Goal: Communication & Community: Share content

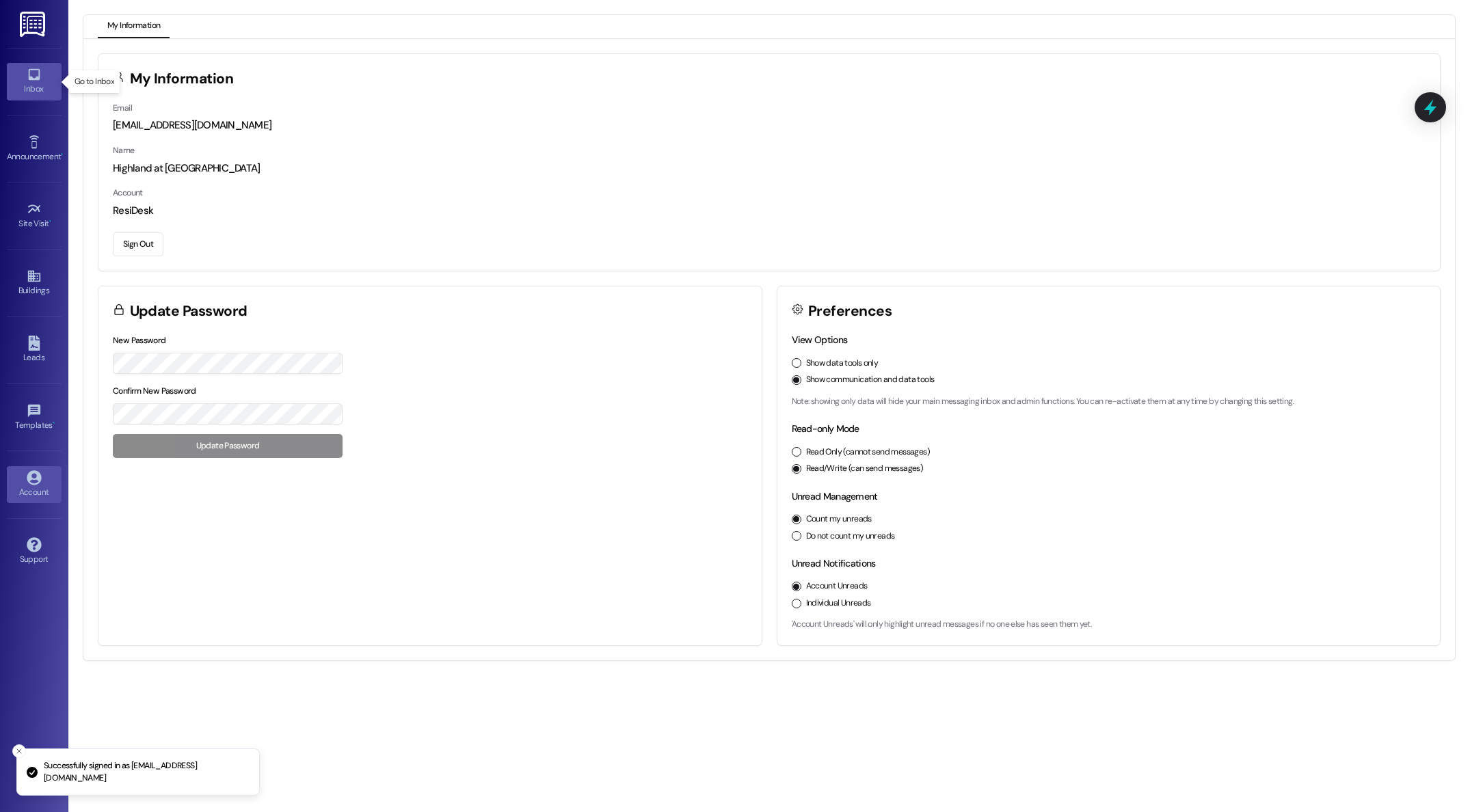
click at [29, 84] on div "Inbox" at bounding box center [34, 89] width 68 height 13
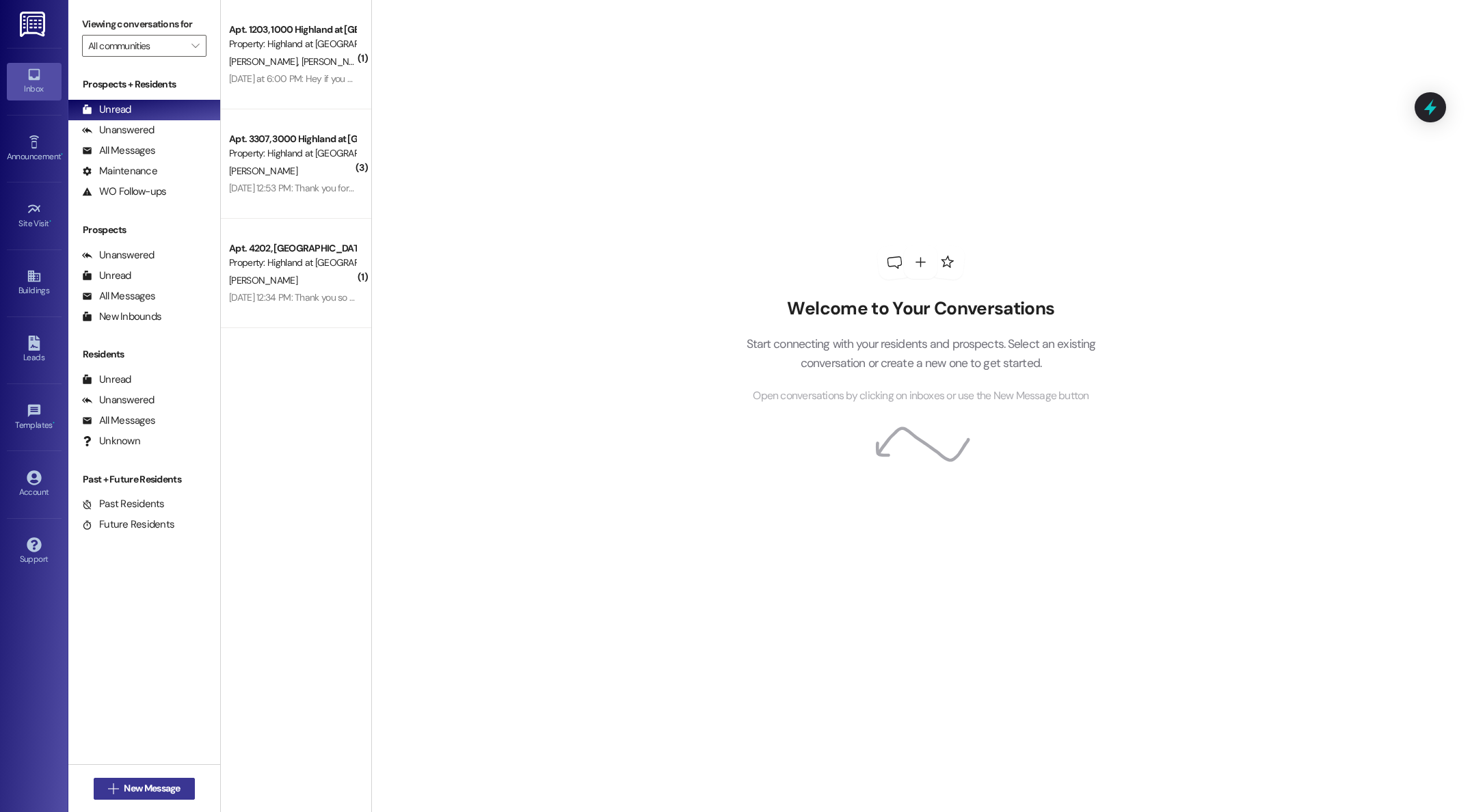
click at [155, 785] on span "New Message" at bounding box center [152, 788] width 56 height 14
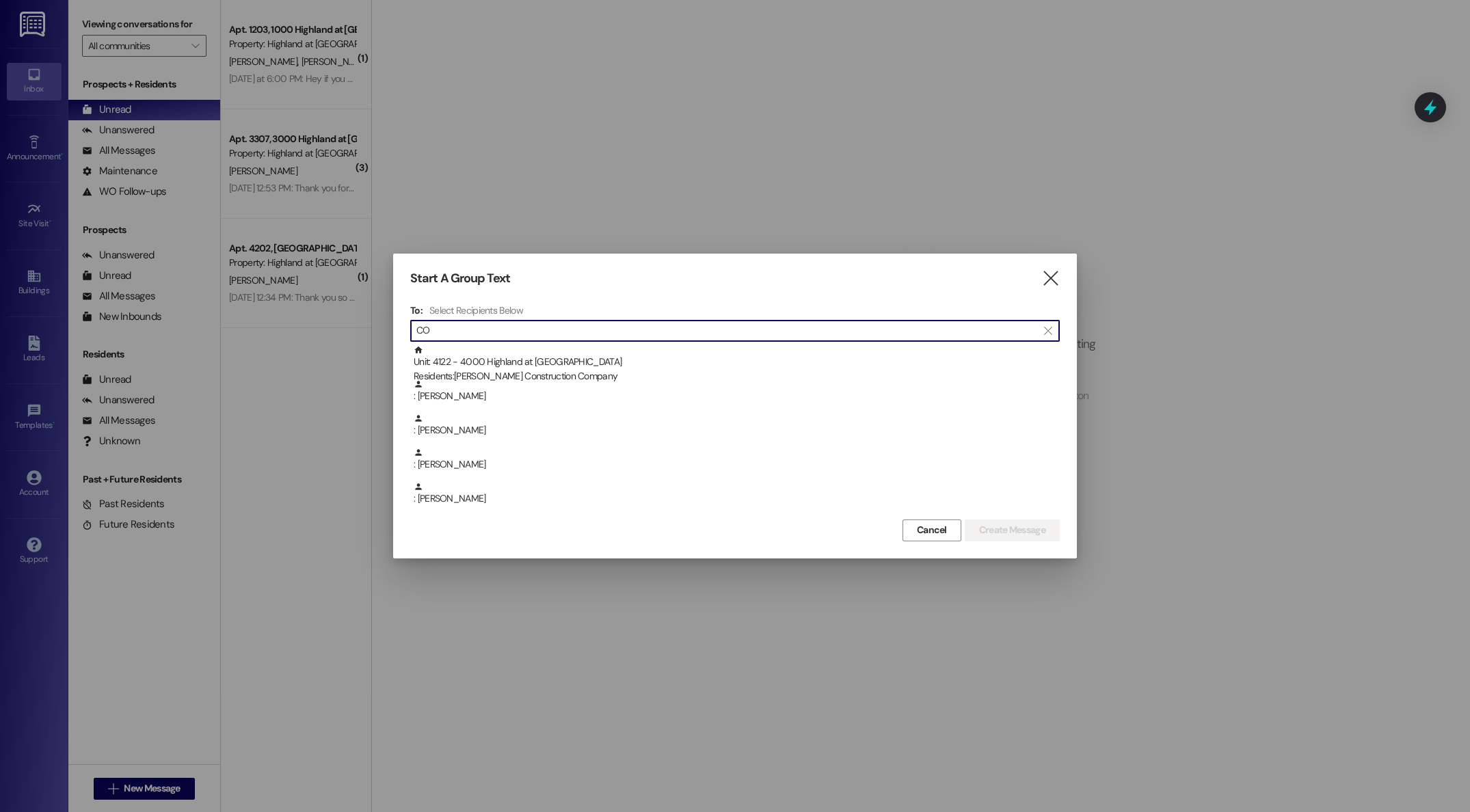
type input "C"
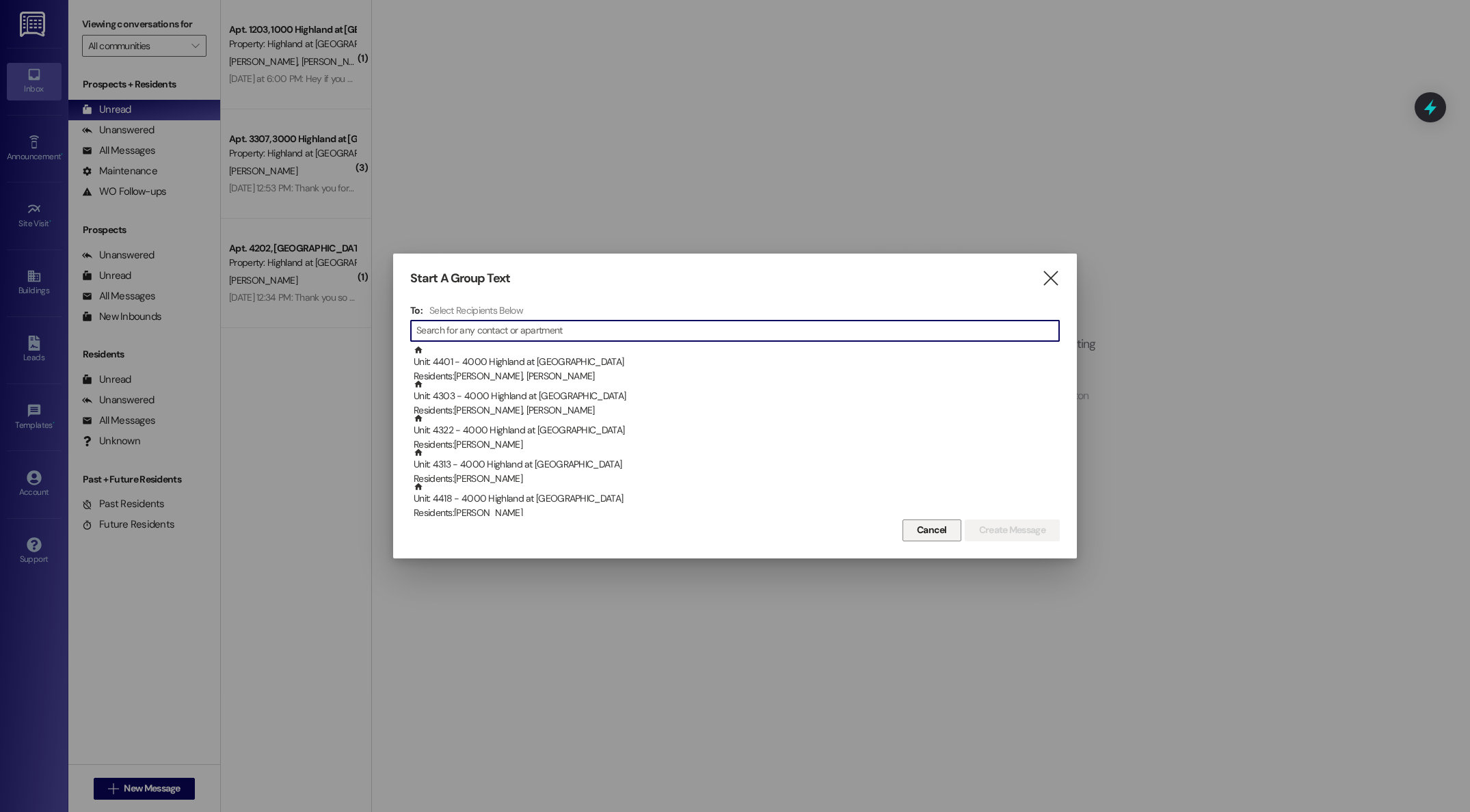
click at [938, 528] on span "Cancel" at bounding box center [932, 529] width 30 height 14
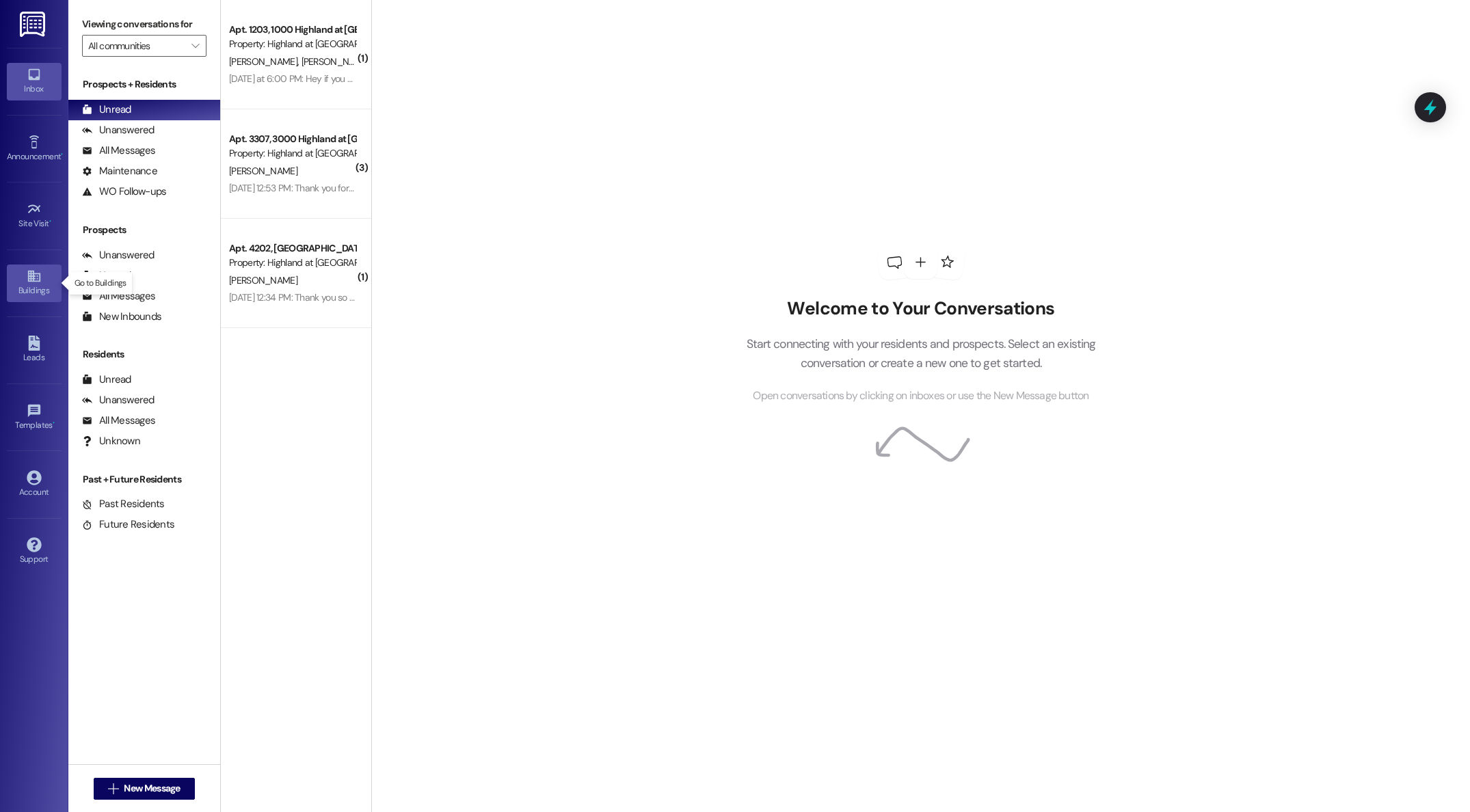
click at [24, 285] on div "Buildings" at bounding box center [34, 290] width 68 height 13
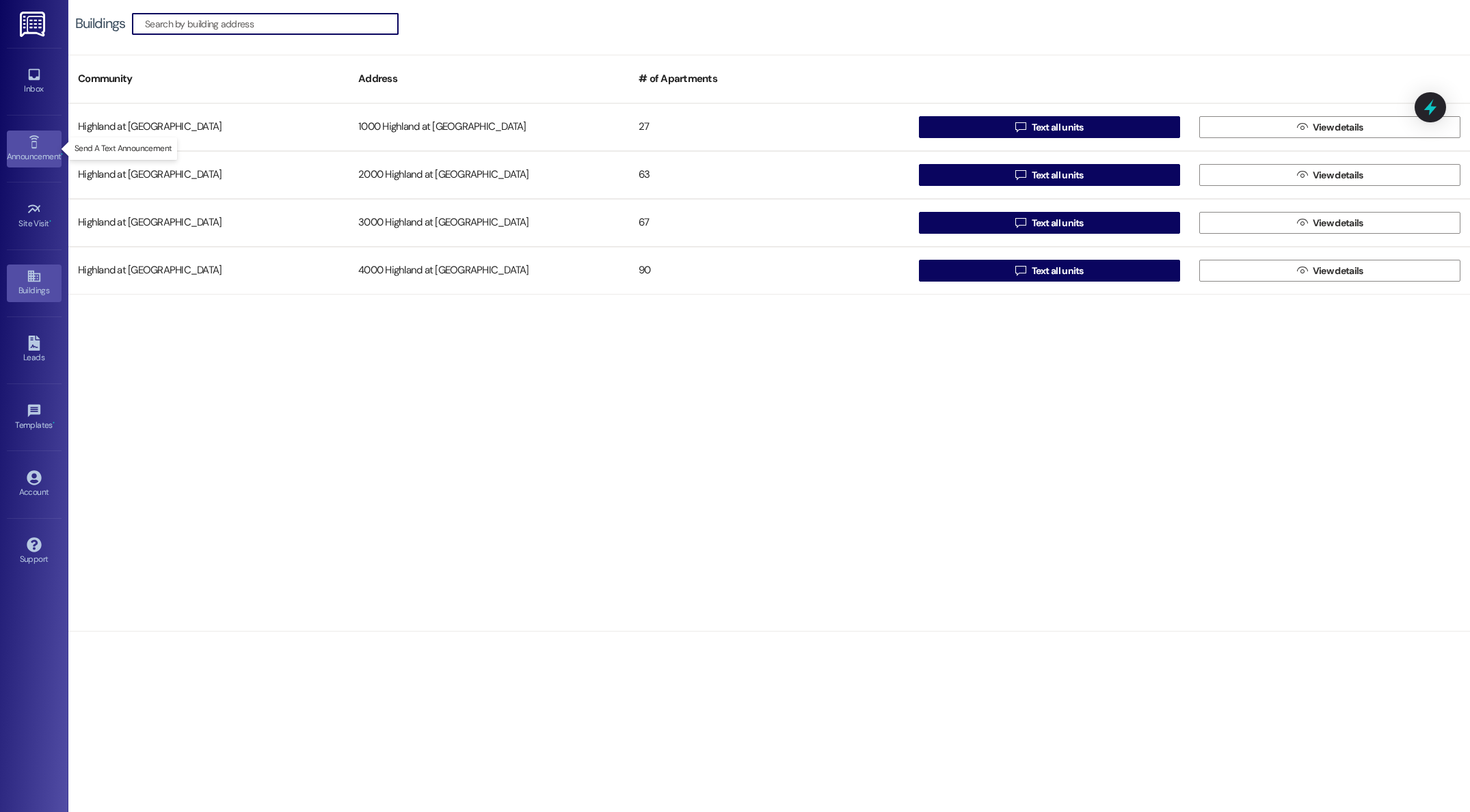
click at [30, 144] on icon at bounding box center [34, 142] width 15 height 15
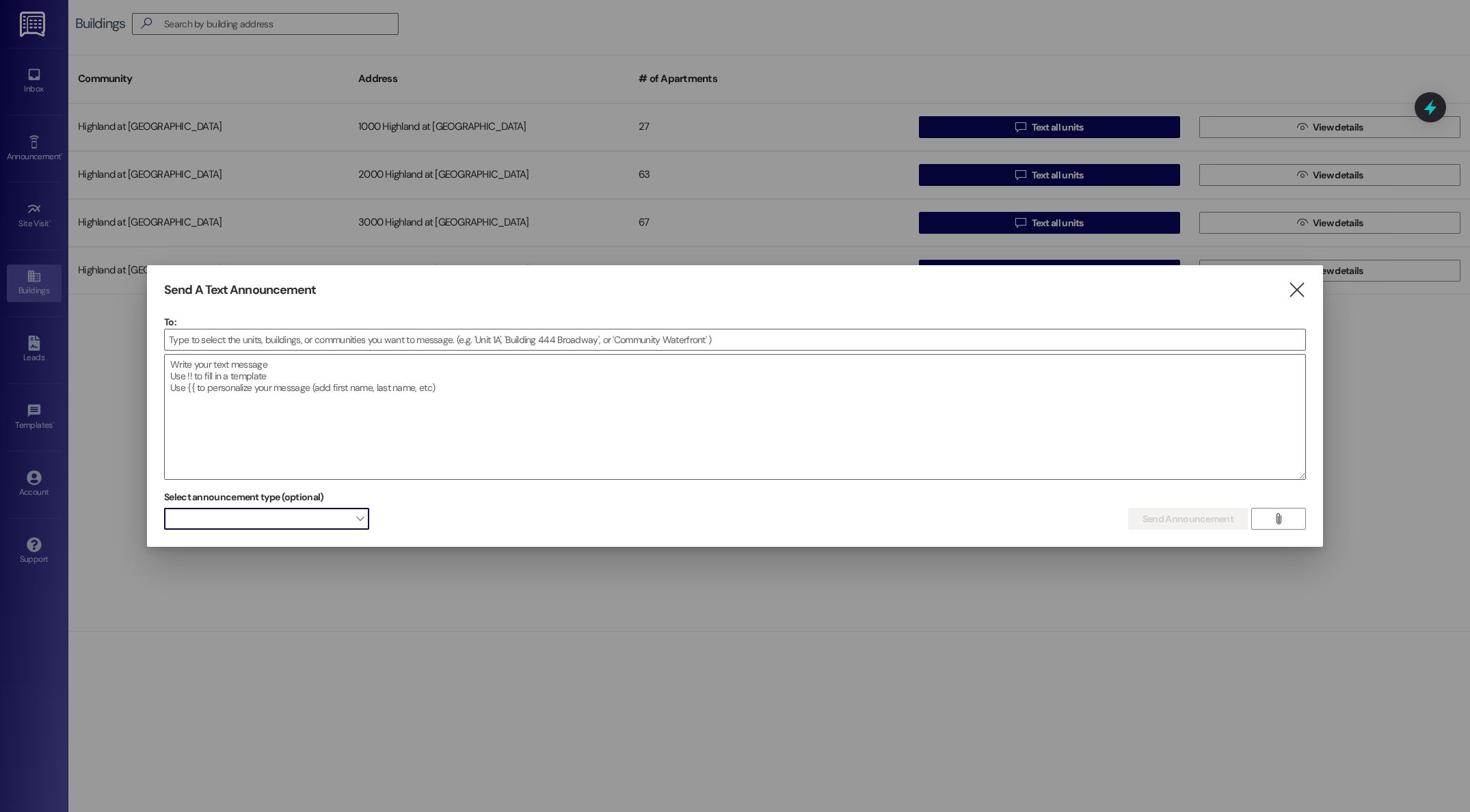
click at [362, 519] on span "" at bounding box center [360, 519] width 7 height 22
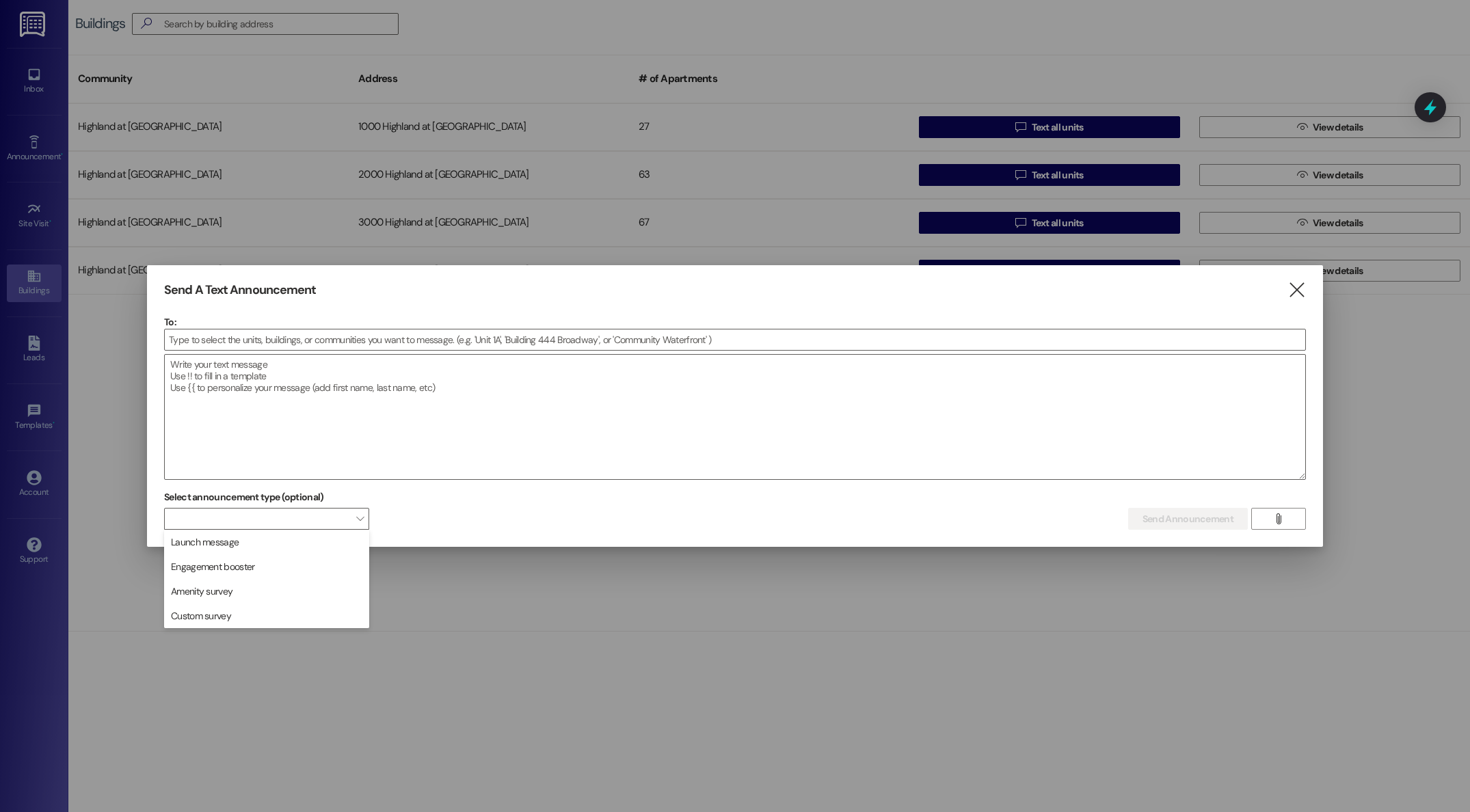
click at [454, 508] on div "Select announcement type (optional)  Send Announcement Enter a message above t…" at bounding box center [735, 508] width 1142 height 43
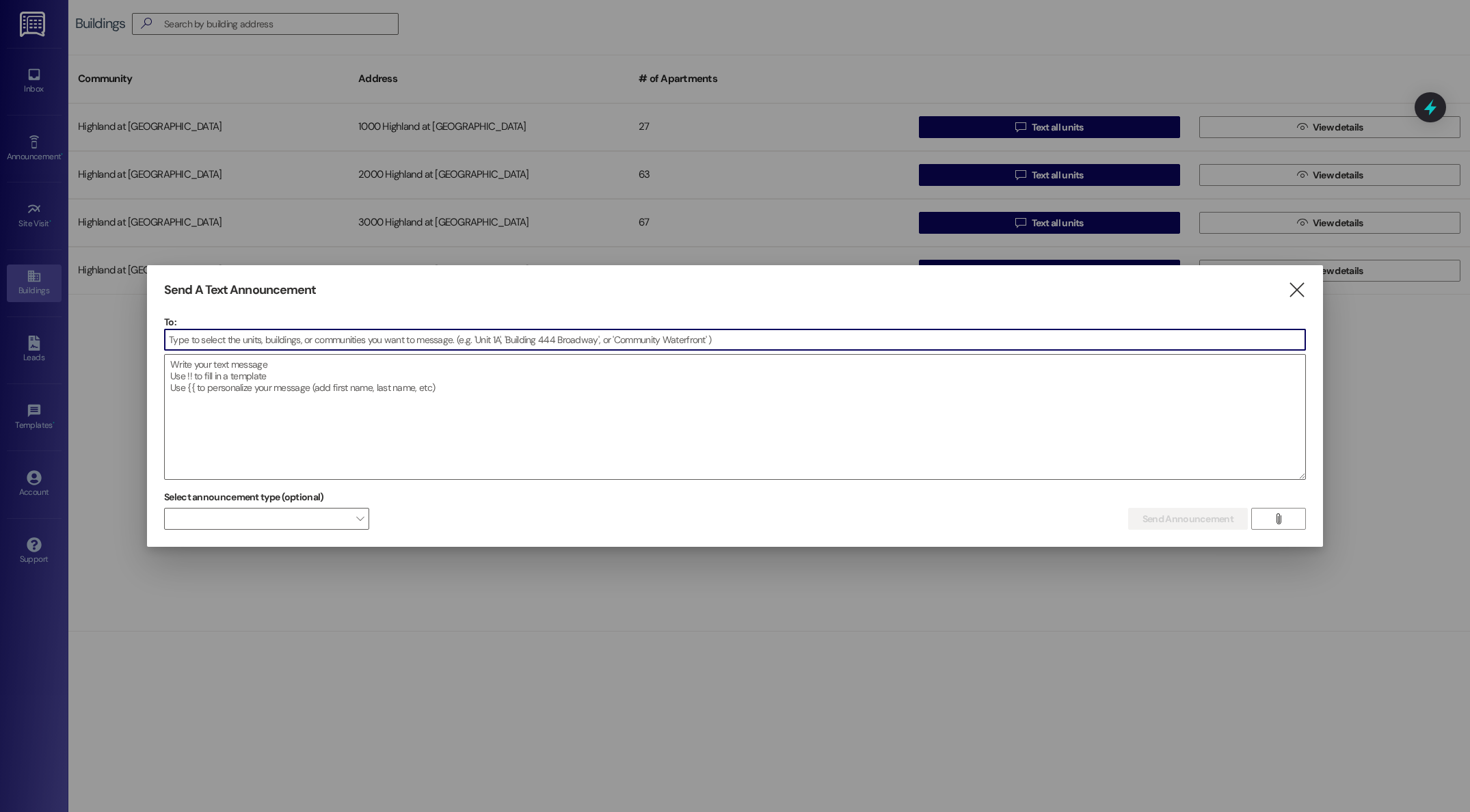
click at [446, 337] on input at bounding box center [735, 339] width 1140 height 21
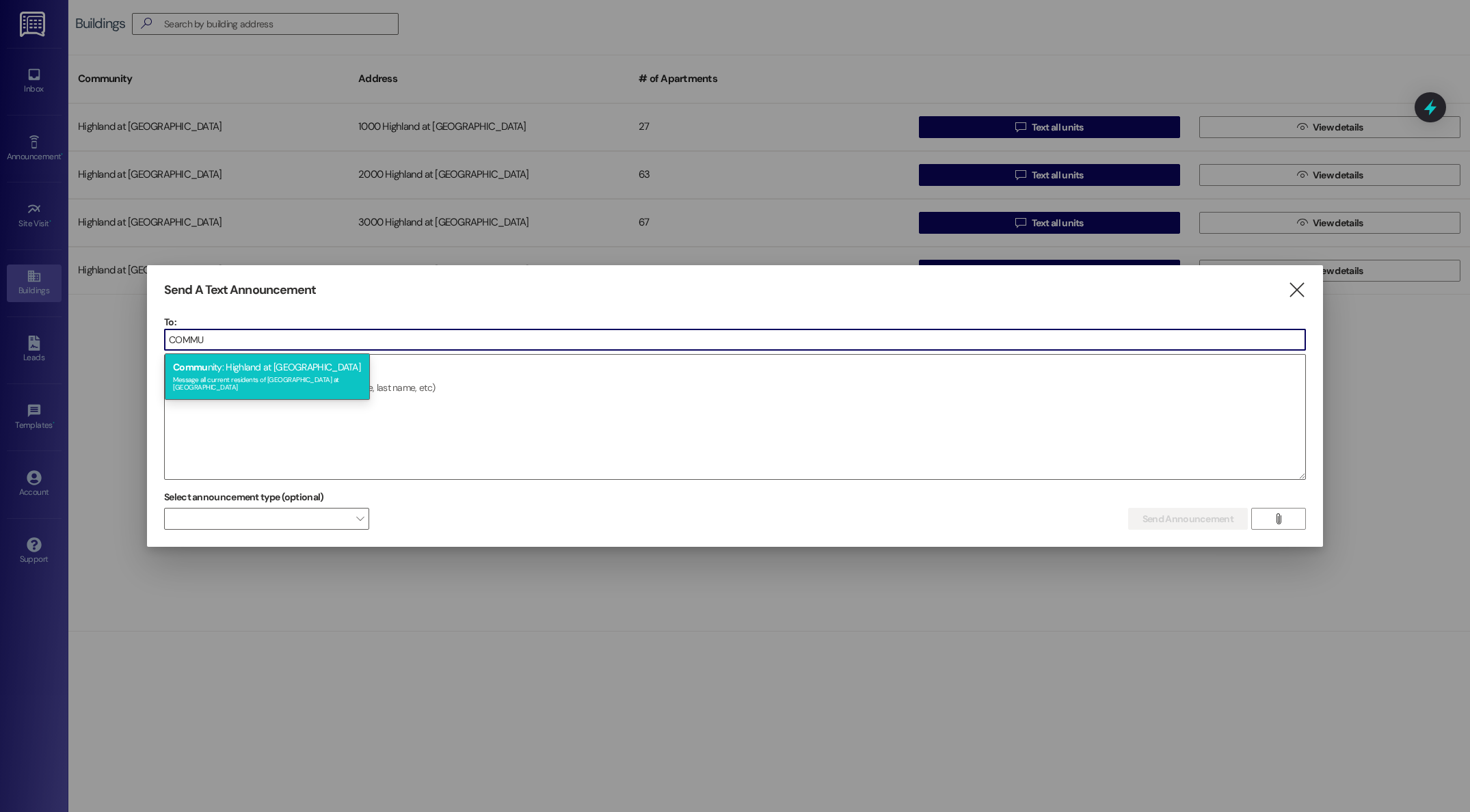
type input "COMMU"
click at [285, 379] on div "Message all current residents of [GEOGRAPHIC_DATA] at [GEOGRAPHIC_DATA]" at bounding box center [267, 382] width 189 height 19
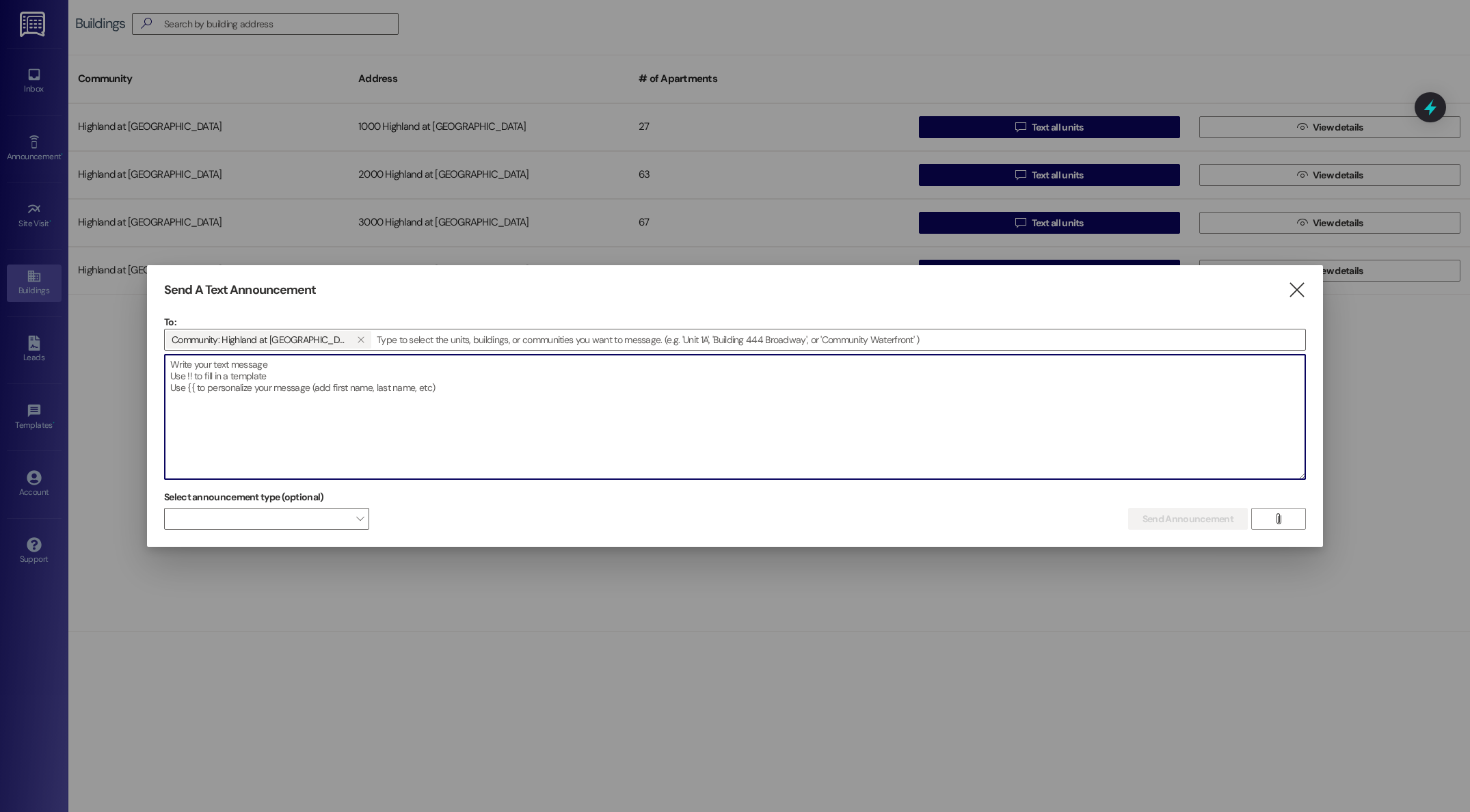
click at [301, 371] on textarea at bounding box center [735, 417] width 1140 height 124
paste textarea "Hello! As a friendly reminder, we will enter units to change air filters and pl…"
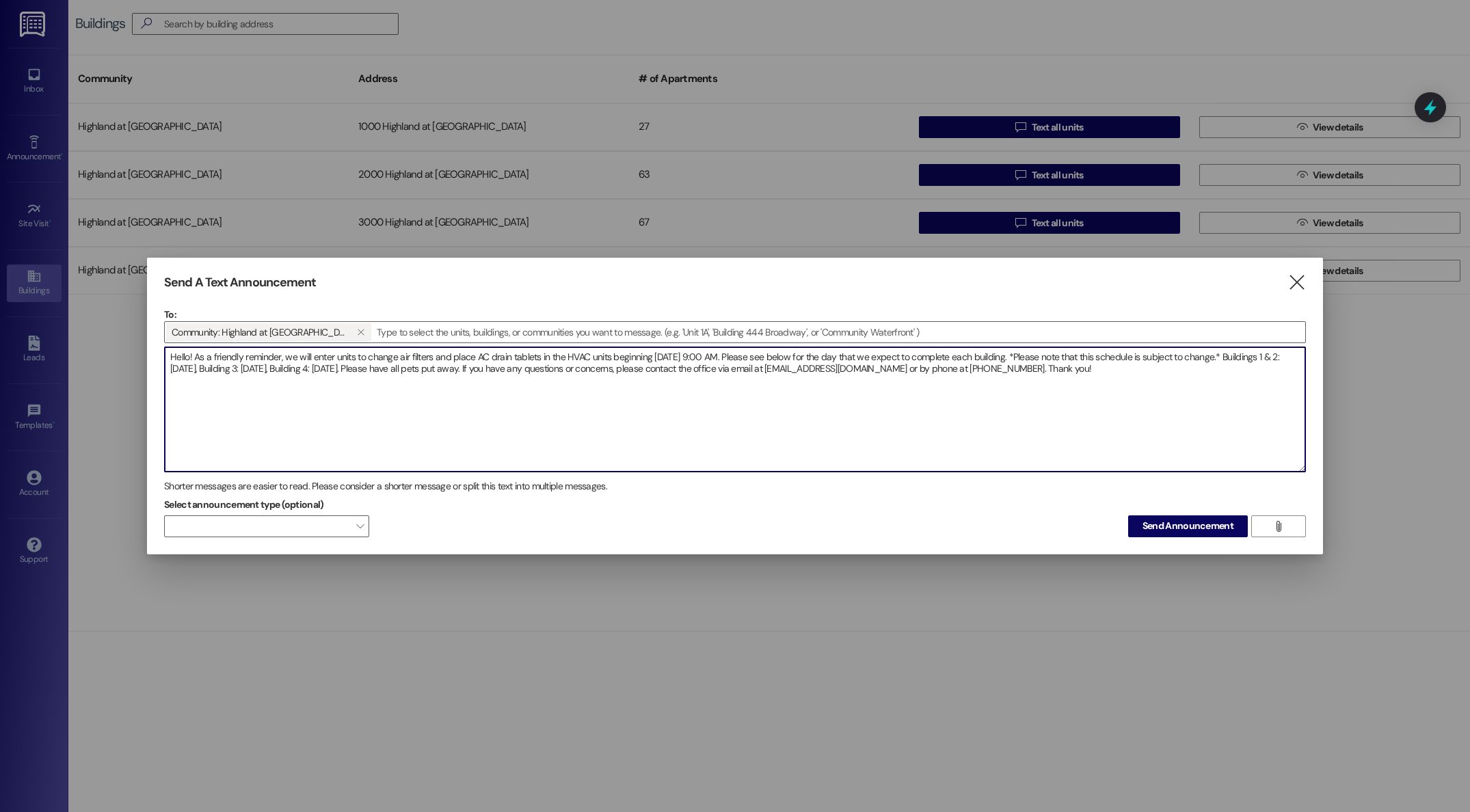
click at [689, 358] on textarea "Hello! As a friendly reminder, we will enter units to change air filters and pl…" at bounding box center [735, 409] width 1140 height 124
click at [312, 367] on textarea "Hello! As a friendly reminder, we will enter units to change air filters and pl…" at bounding box center [735, 409] width 1140 height 124
type textarea "Hello! As a friendly reminder, we will enter units to change air filters and pl…"
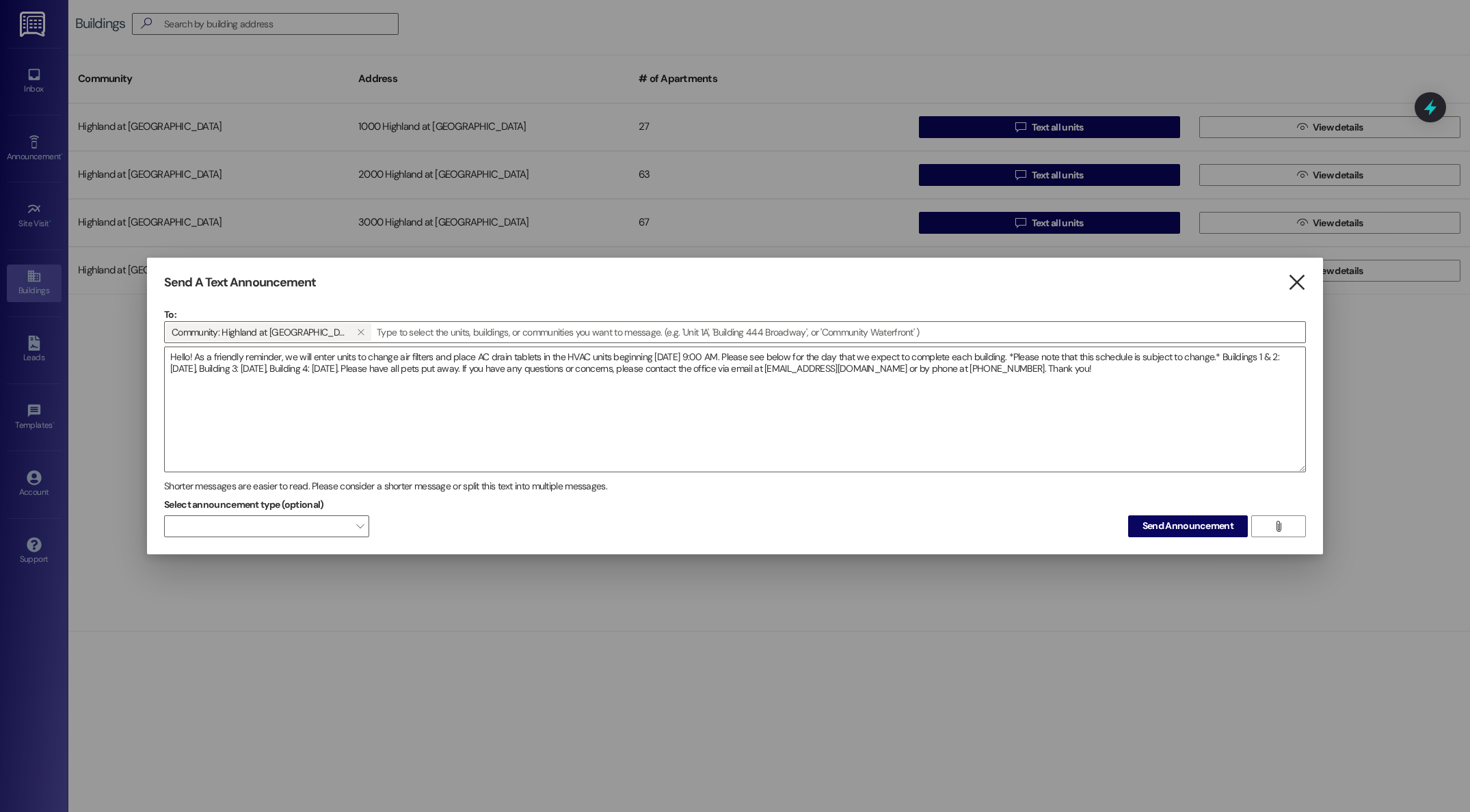
click at [1292, 280] on icon "" at bounding box center [1296, 282] width 19 height 14
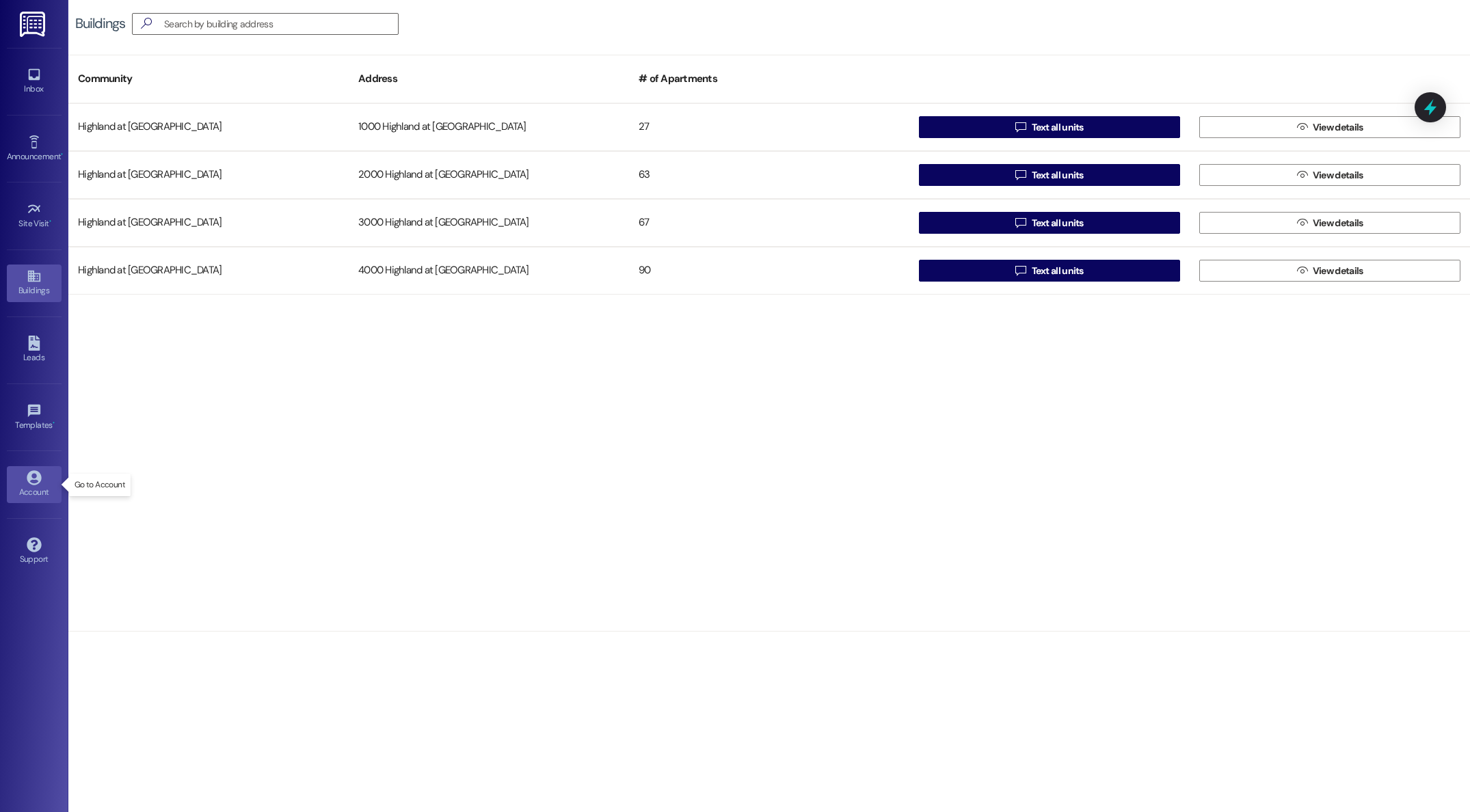
click at [27, 479] on icon at bounding box center [34, 477] width 15 height 15
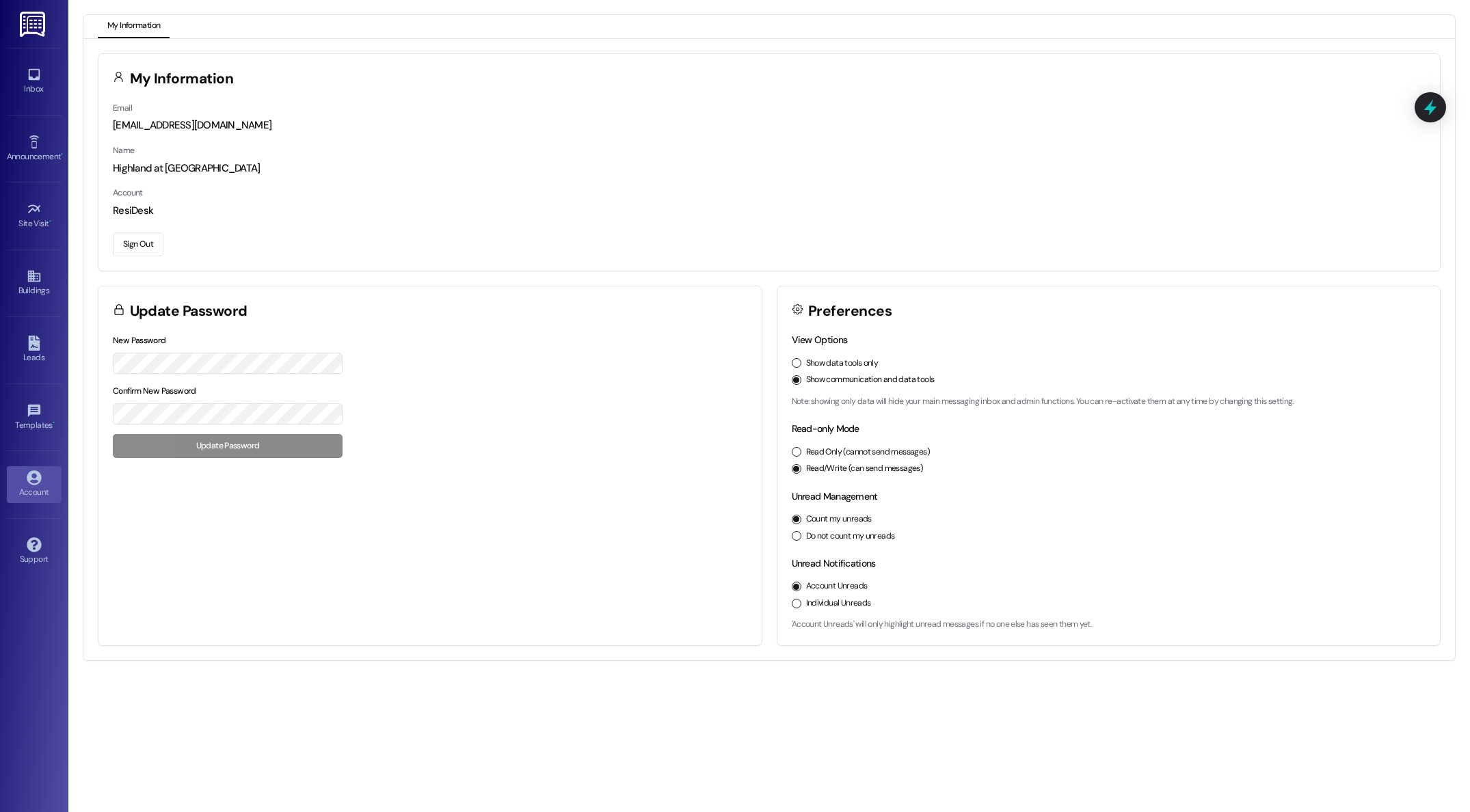
click at [125, 244] on button "Sign Out" at bounding box center [138, 244] width 50 height 24
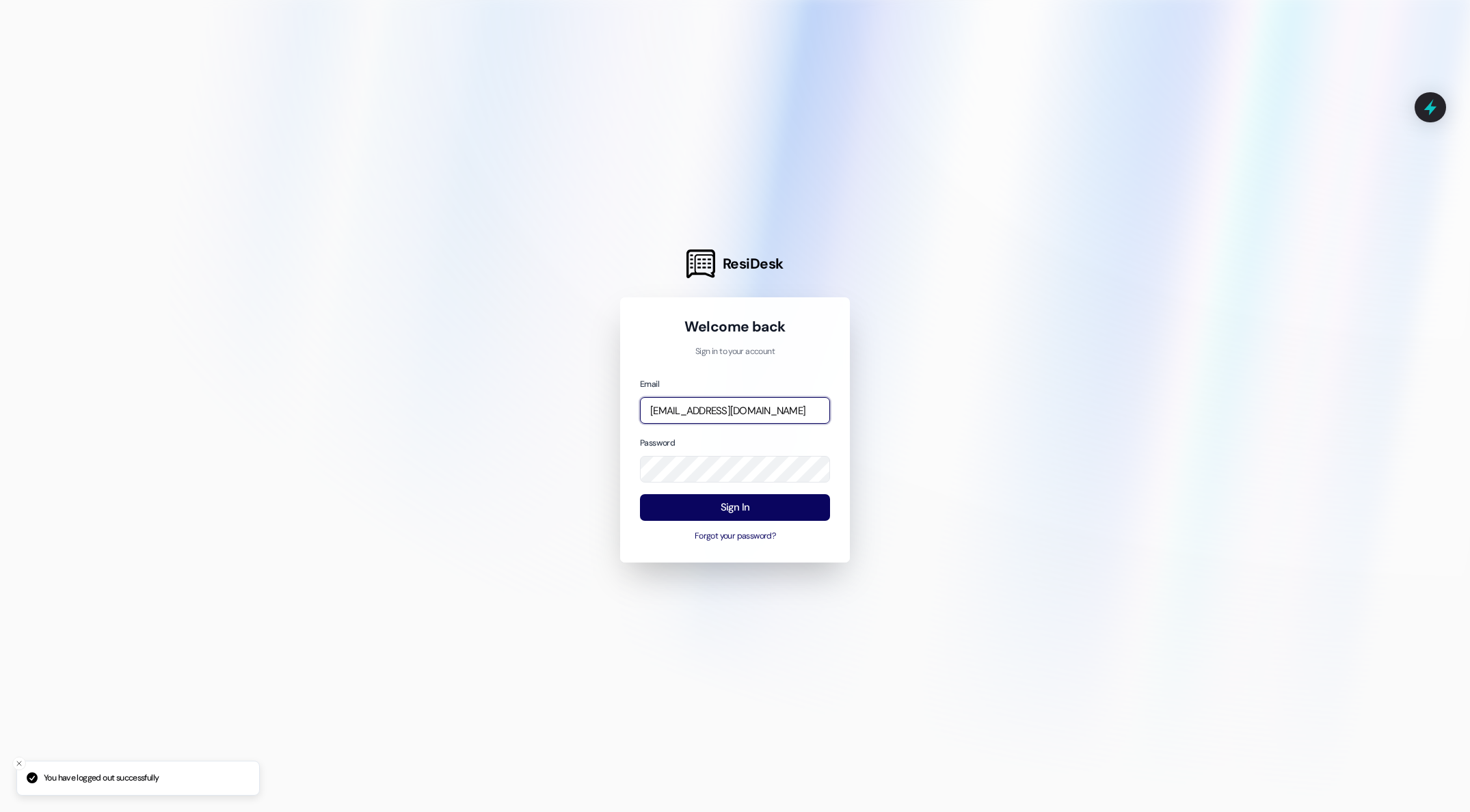
click at [792, 416] on input "[EMAIL_ADDRESS][DOMAIN_NAME]" at bounding box center [735, 410] width 190 height 27
type input "[PERSON_NAME][EMAIL_ADDRESS][PERSON_NAME][DOMAIN_NAME]"
click at [733, 516] on button "Sign In" at bounding box center [735, 508] width 190 height 27
